Goal: Navigation & Orientation: Find specific page/section

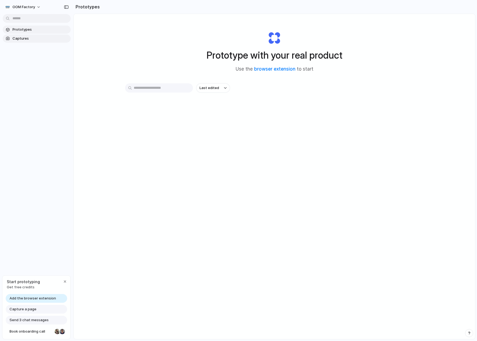
click at [26, 37] on span "Captures" at bounding box center [41, 38] width 56 height 5
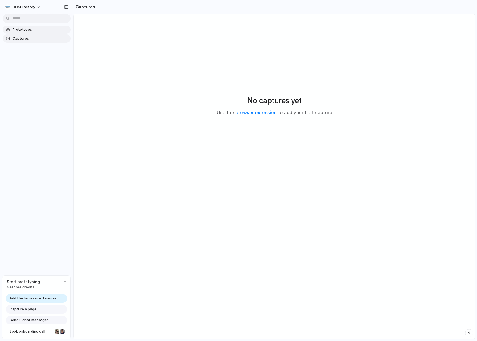
click at [27, 33] on link "Prototypes" at bounding box center [37, 30] width 68 height 8
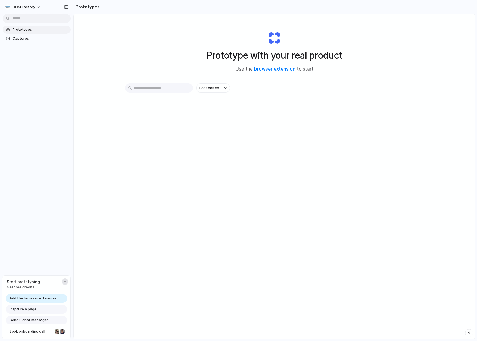
click at [64, 282] on div "button" at bounding box center [65, 282] width 4 height 4
click at [39, 7] on button "OOM Factory" at bounding box center [23, 7] width 41 height 9
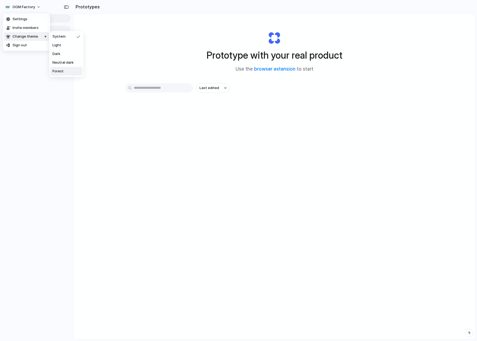
click at [60, 72] on span "Forest" at bounding box center [57, 71] width 11 height 5
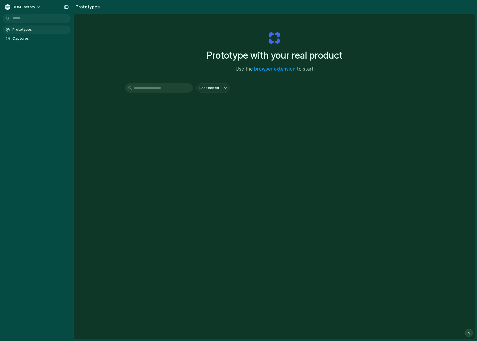
click at [46, 18] on html "OOM Factory Prototypes Captures Prototypes Prototype with your real product Use…" at bounding box center [238, 170] width 477 height 341
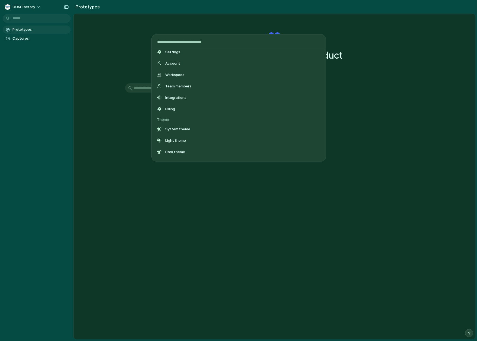
scroll to position [74, 0]
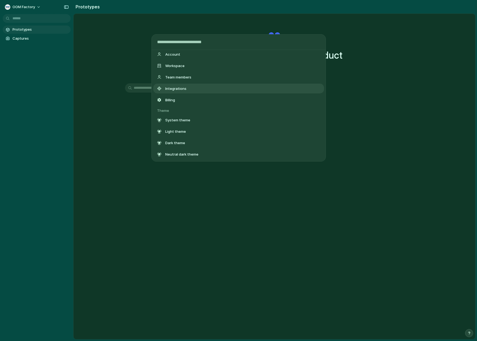
click at [97, 61] on div "Actions Invite team member Navigation Captures Libraries Settings Settings Acco…" at bounding box center [238, 170] width 477 height 341
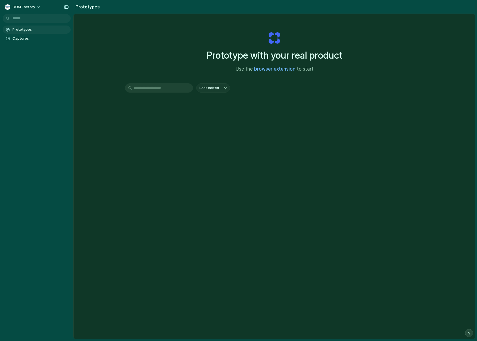
click at [268, 71] on link "browser extension" at bounding box center [274, 68] width 41 height 5
click at [29, 39] on span "Captures" at bounding box center [41, 38] width 56 height 5
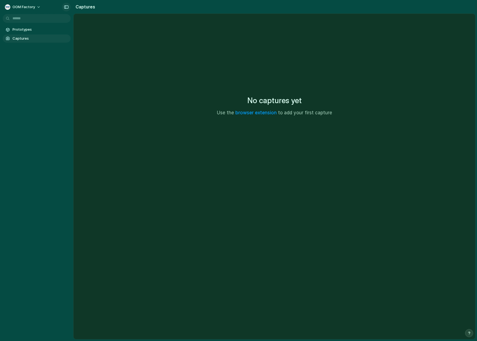
click at [65, 9] on div "button" at bounding box center [66, 7] width 5 height 4
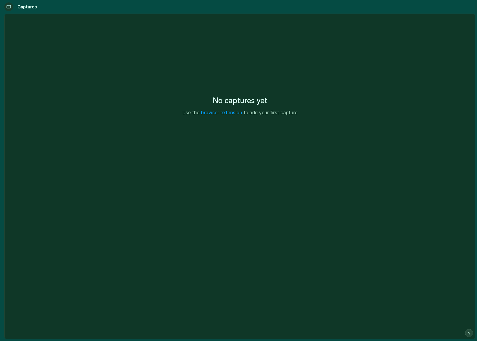
click at [11, 9] on button "button" at bounding box center [8, 6] width 9 height 9
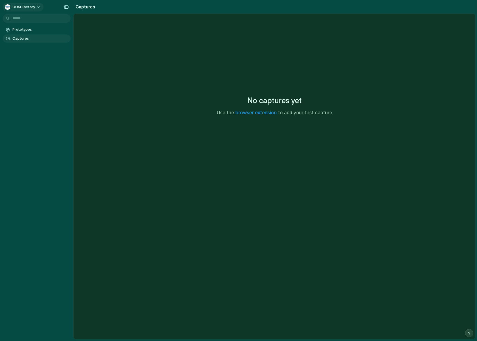
click at [36, 7] on button "OOM Factory" at bounding box center [23, 7] width 41 height 9
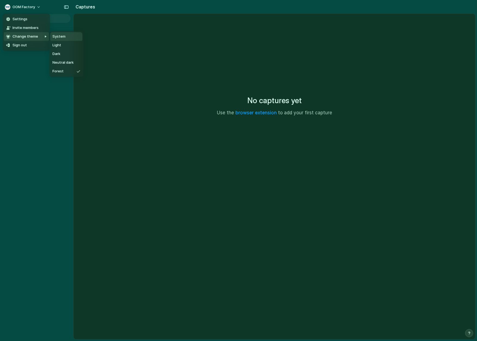
click at [62, 38] on span "System" at bounding box center [58, 36] width 13 height 5
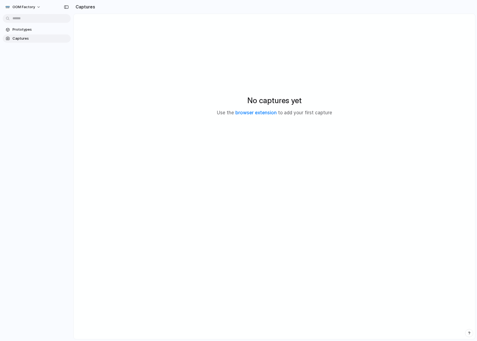
click at [23, 88] on div "Prototypes Captures" at bounding box center [36, 57] width 73 height 114
click at [22, 36] on span "Captures" at bounding box center [41, 38] width 56 height 5
click at [26, 32] on span "Prototypes" at bounding box center [41, 29] width 56 height 5
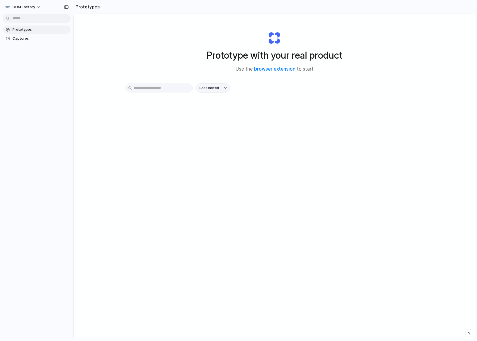
click at [224, 89] on div "button" at bounding box center [225, 88] width 3 height 2
click at [259, 89] on div "Last edited Last created Alphabetical" at bounding box center [238, 170] width 477 height 341
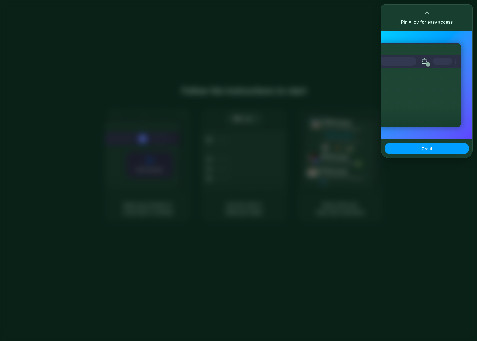
click at [427, 148] on span "Got it" at bounding box center [427, 149] width 11 height 6
